Goal: Task Accomplishment & Management: Manage account settings

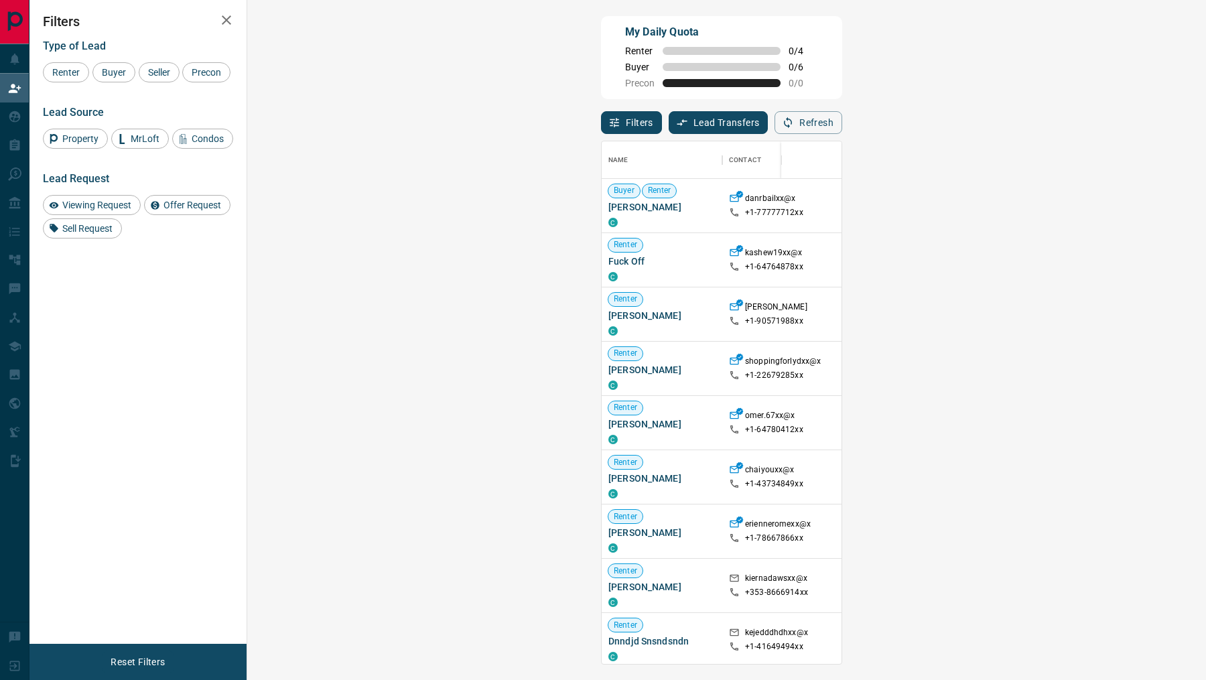
scroll to position [523, 930]
click at [842, 130] on button "Refresh" at bounding box center [809, 122] width 68 height 23
click at [109, 76] on span "Buyer" at bounding box center [114, 72] width 34 height 11
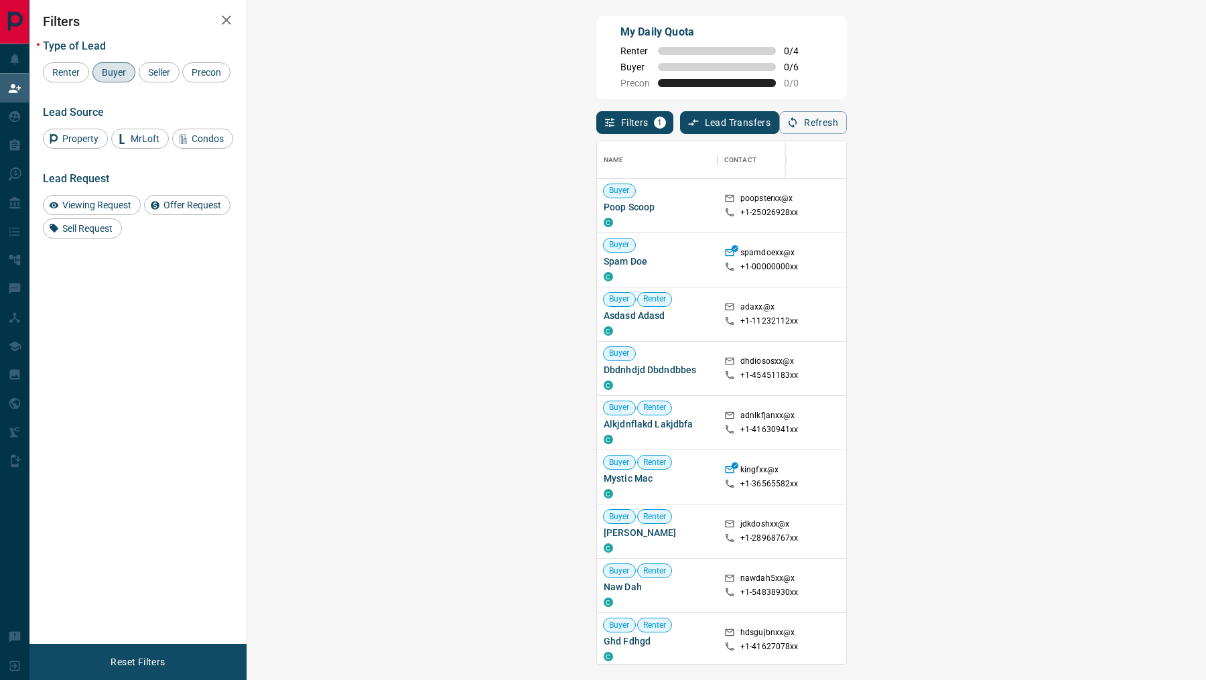
click at [847, 106] on div "Filters 1 Lead Transfers 0 Refresh" at bounding box center [721, 116] width 251 height 35
click at [847, 111] on button "Refresh" at bounding box center [813, 122] width 68 height 23
click at [847, 127] on button "Refresh" at bounding box center [813, 122] width 68 height 23
click at [847, 109] on div "Filters 1 Lead Transfers 0 Refresh" at bounding box center [721, 116] width 251 height 35
click at [847, 121] on button "Refresh" at bounding box center [813, 122] width 68 height 23
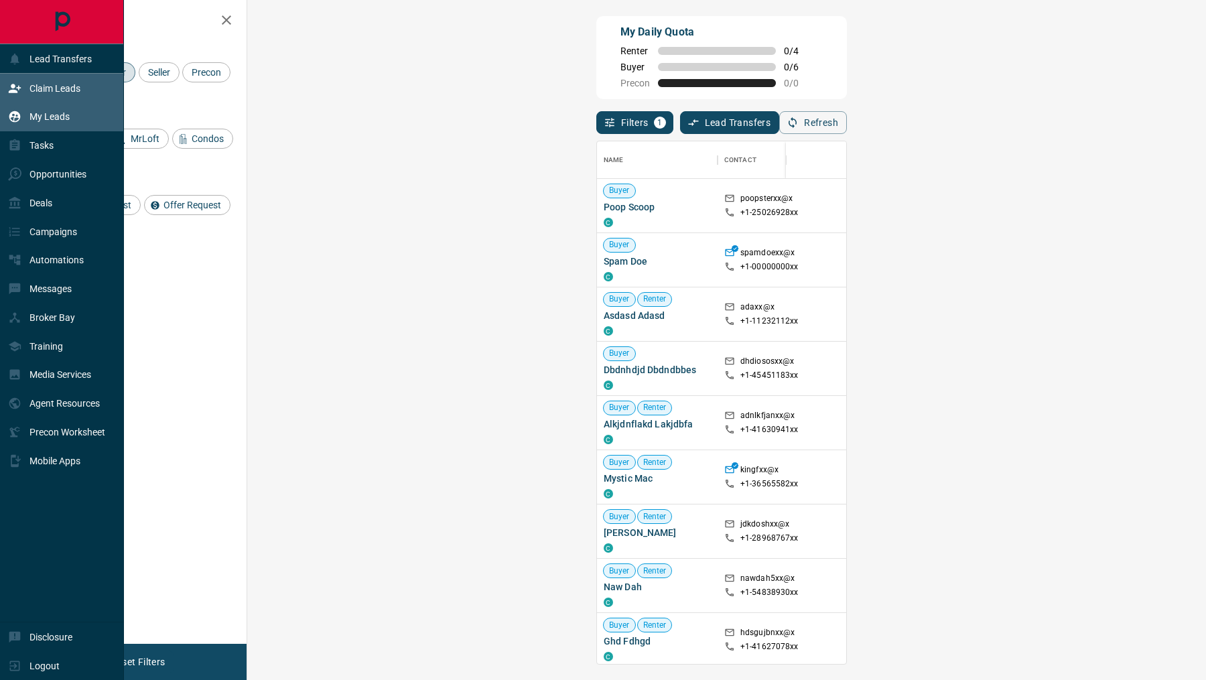
click at [34, 115] on p "My Leads" at bounding box center [49, 116] width 40 height 11
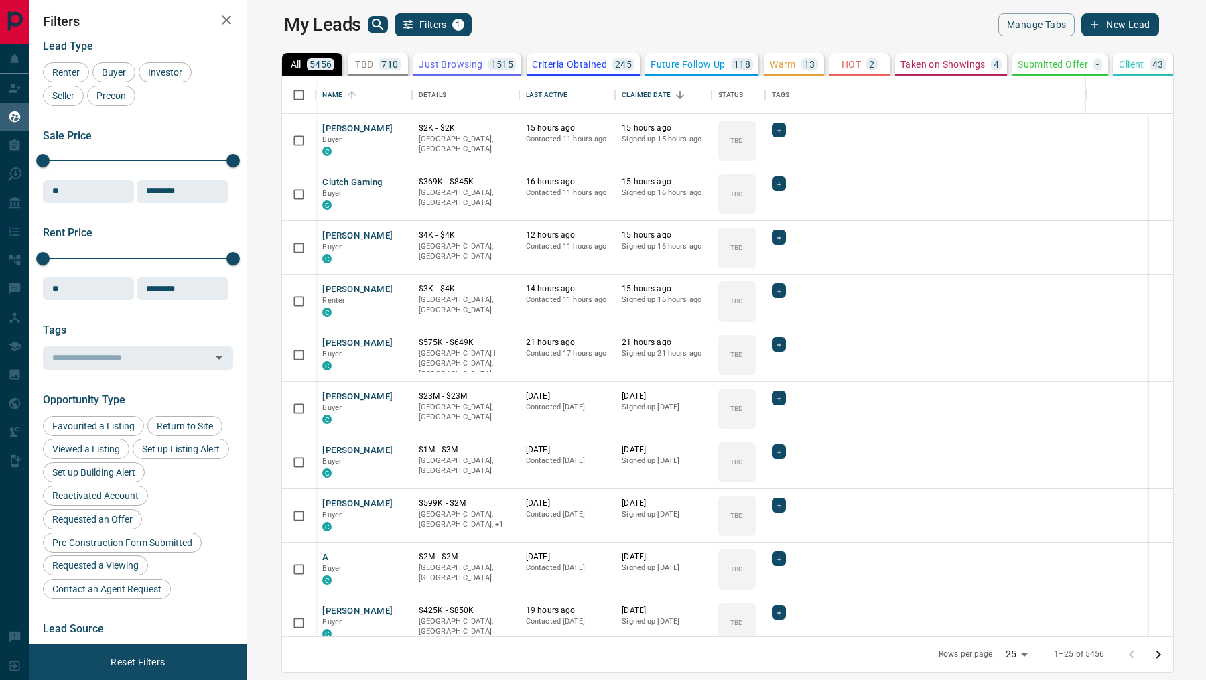
scroll to position [561, 954]
click at [370, 32] on icon "search button" at bounding box center [378, 25] width 16 height 16
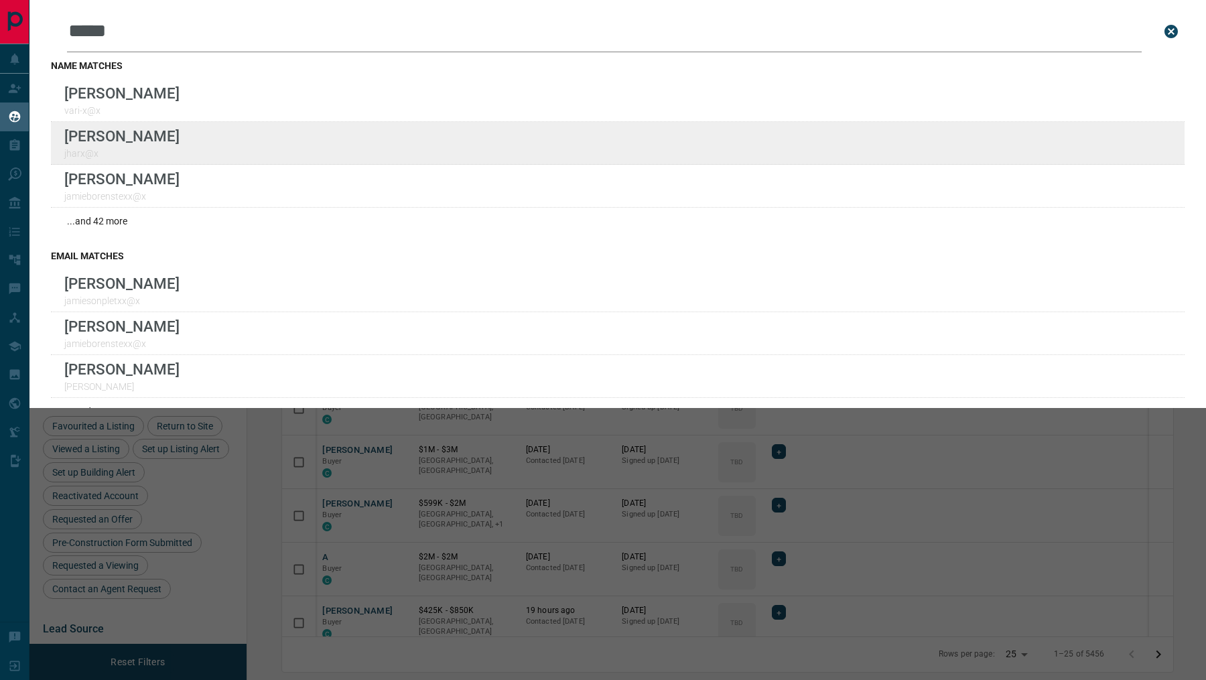
type input "*****"
click at [0, 0] on div "Lead Transfers Claim Leads My Leads Tasks Opportunities Deals Campaigns Automat…" at bounding box center [603, 331] width 1206 height 663
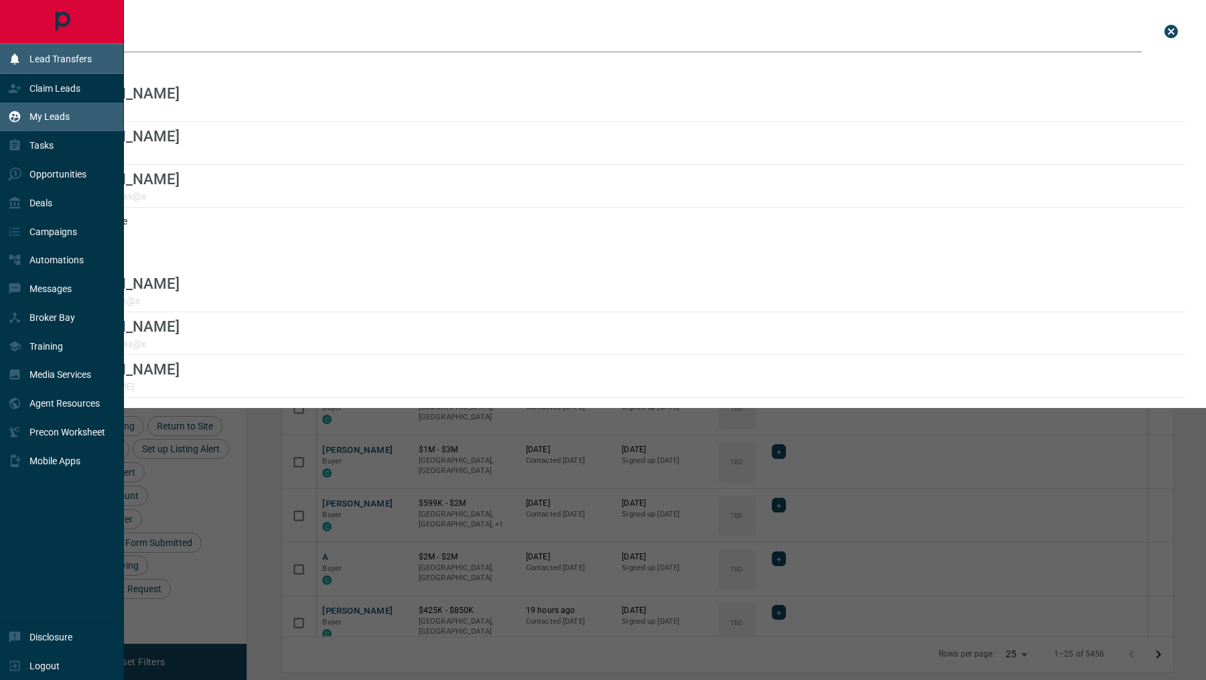
click at [38, 68] on div "Lead Transfers" at bounding box center [50, 59] width 84 height 22
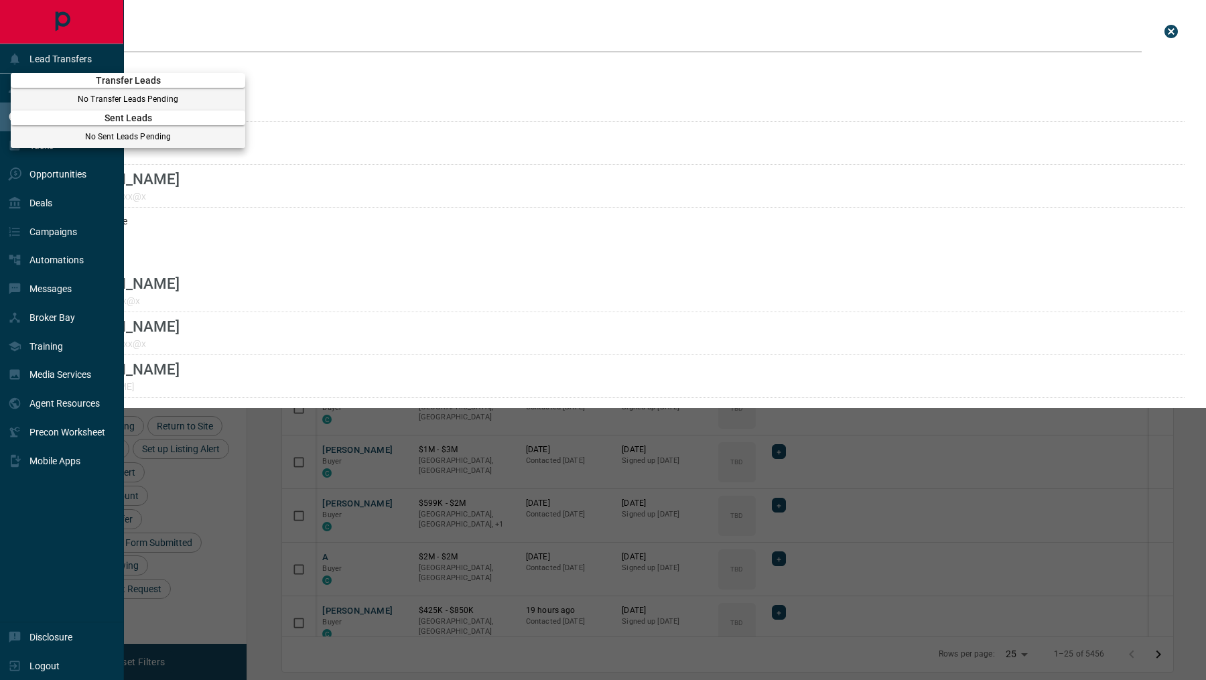
click at [38, 99] on p "No Transfer Leads Pending" at bounding box center [128, 99] width 235 height 12
click at [0, 88] on div at bounding box center [603, 340] width 1206 height 680
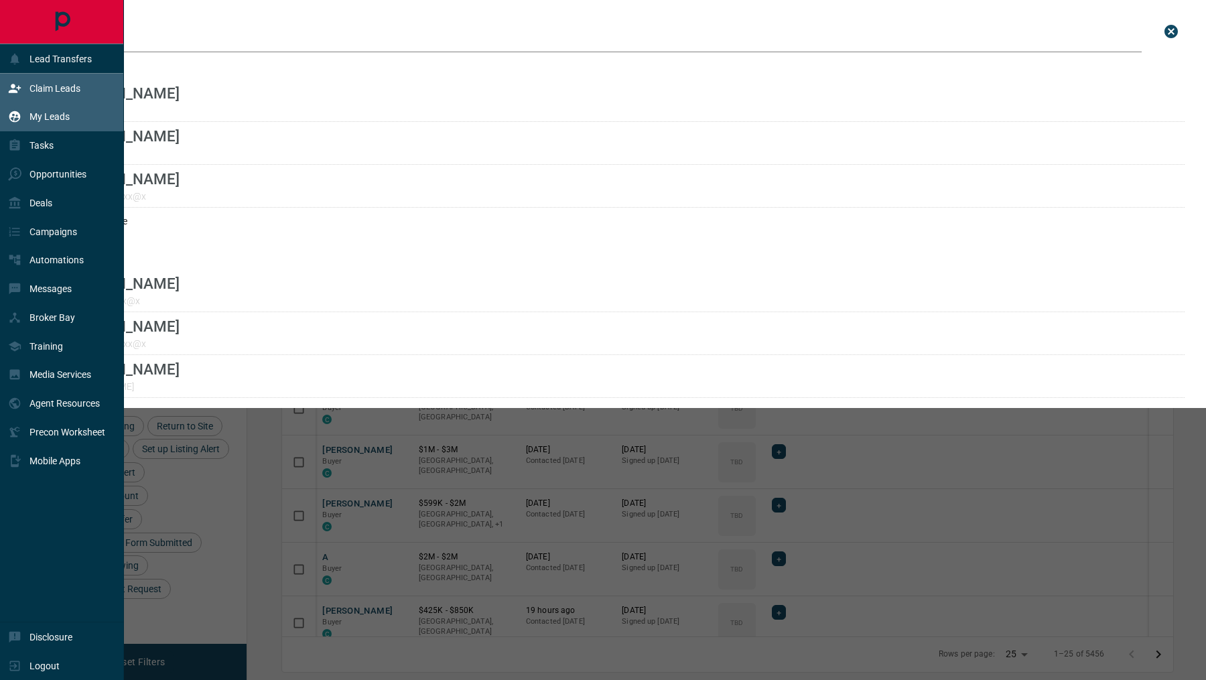
click at [11, 94] on div "Claim Leads" at bounding box center [44, 88] width 72 height 22
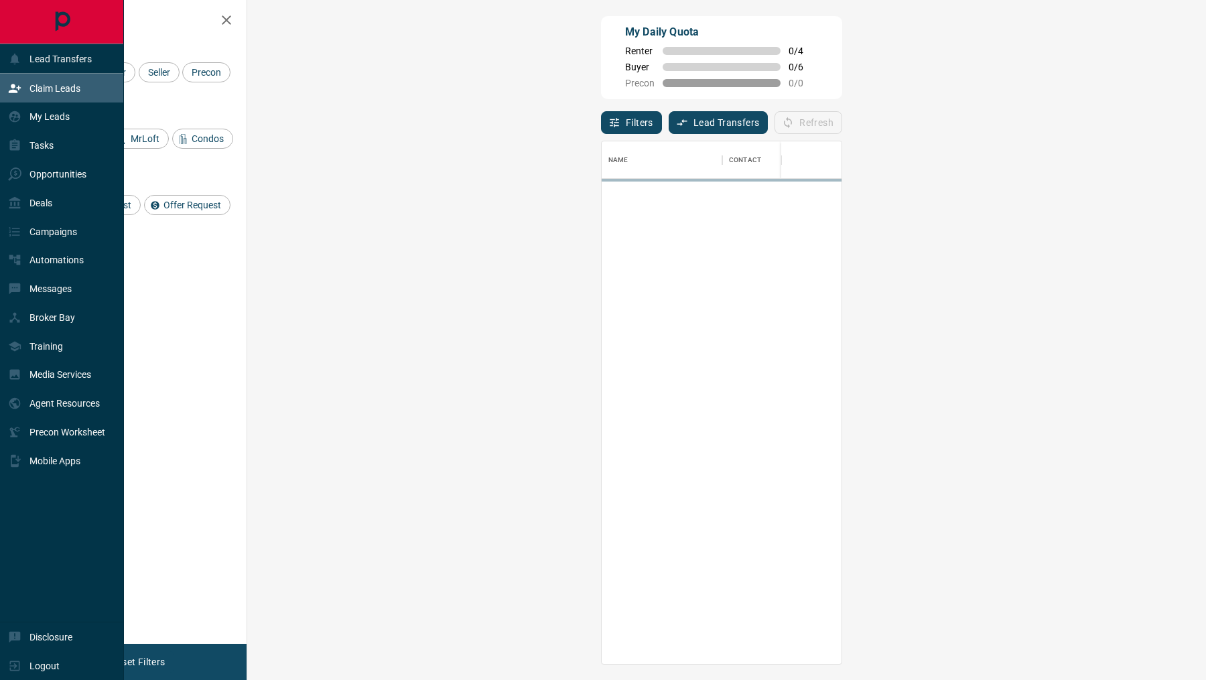
scroll to position [523, 930]
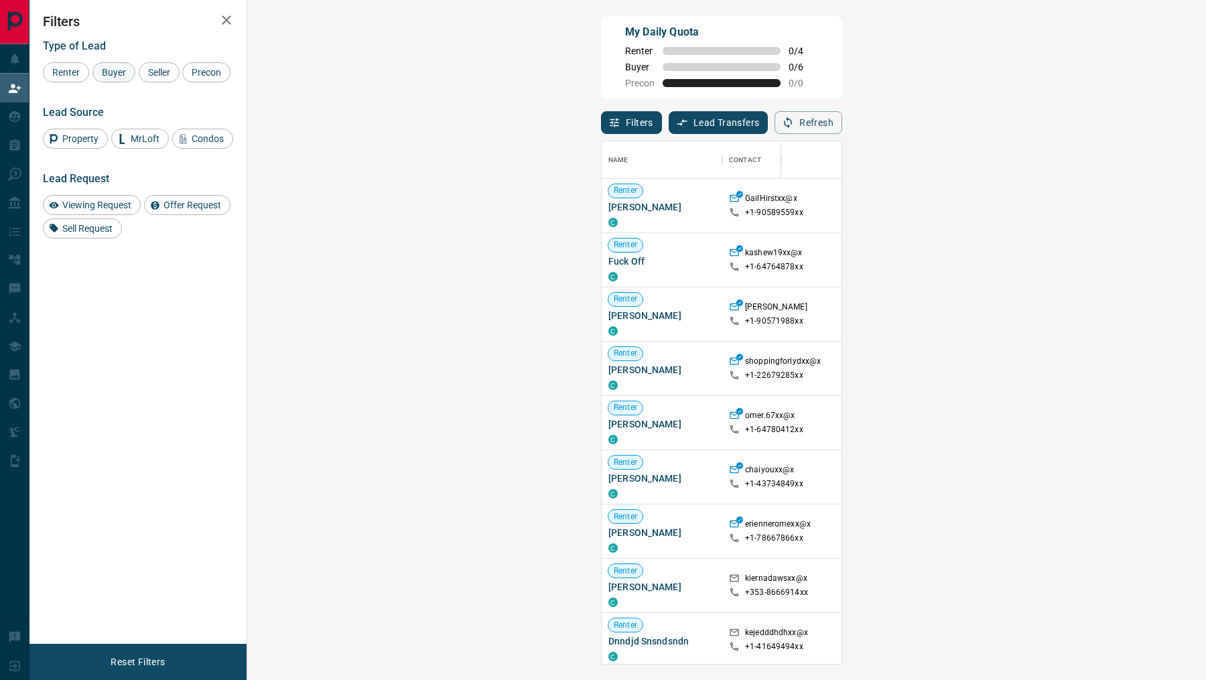
click at [121, 69] on span "Buyer" at bounding box center [114, 72] width 34 height 11
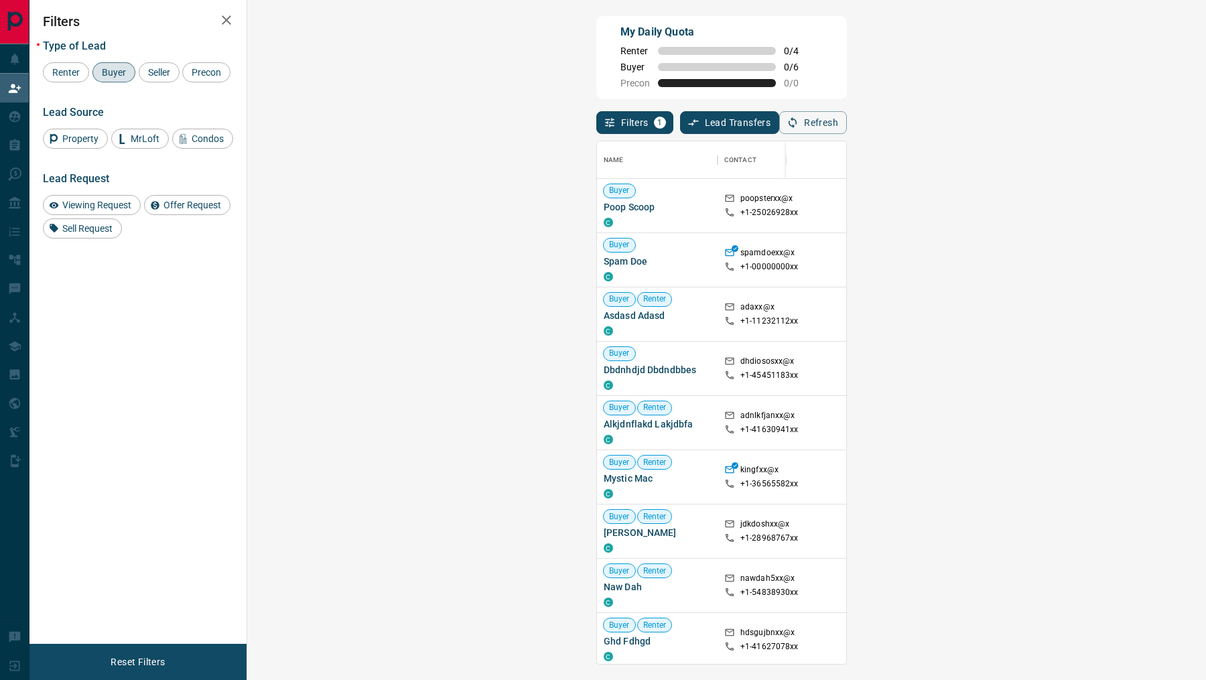
scroll to position [523, 930]
